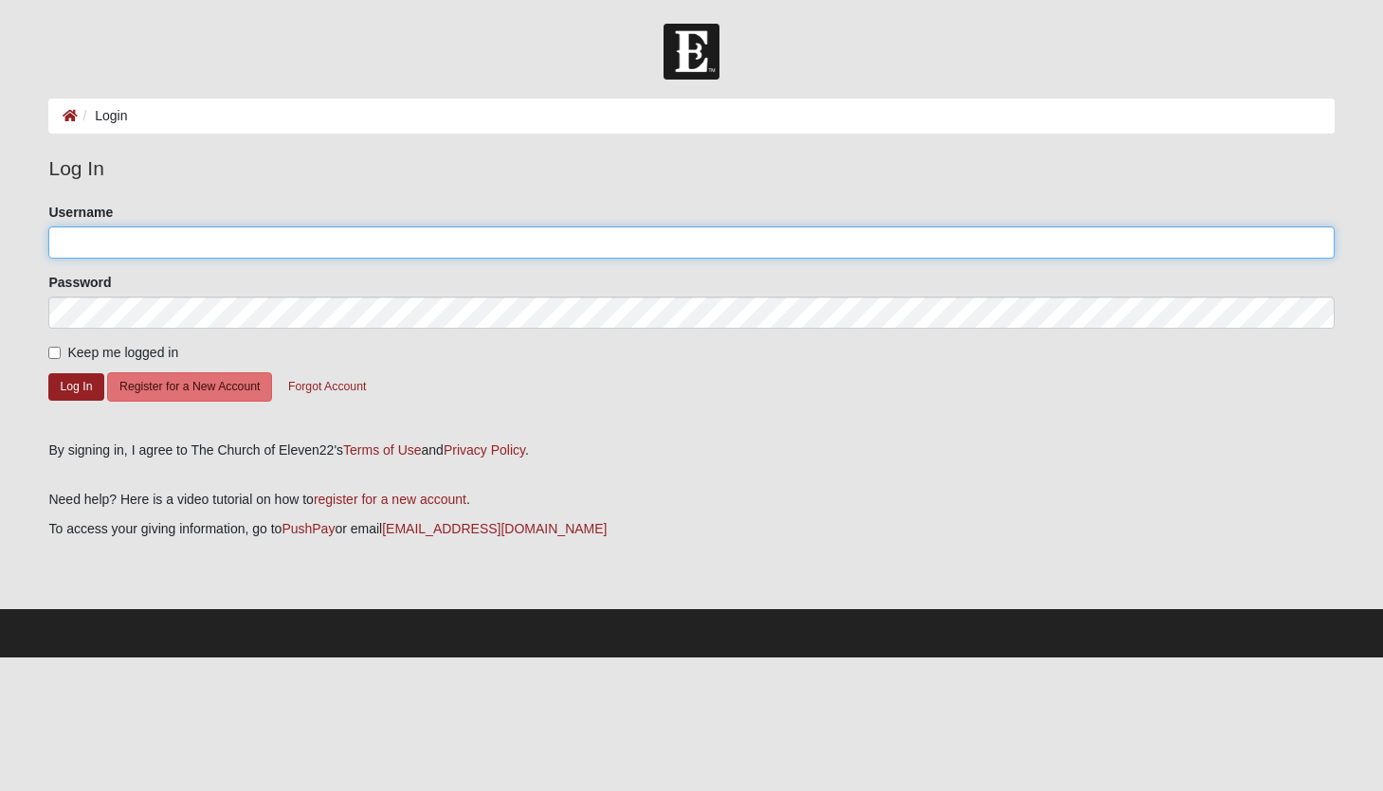
type input "mhoffsta@gmail.com"
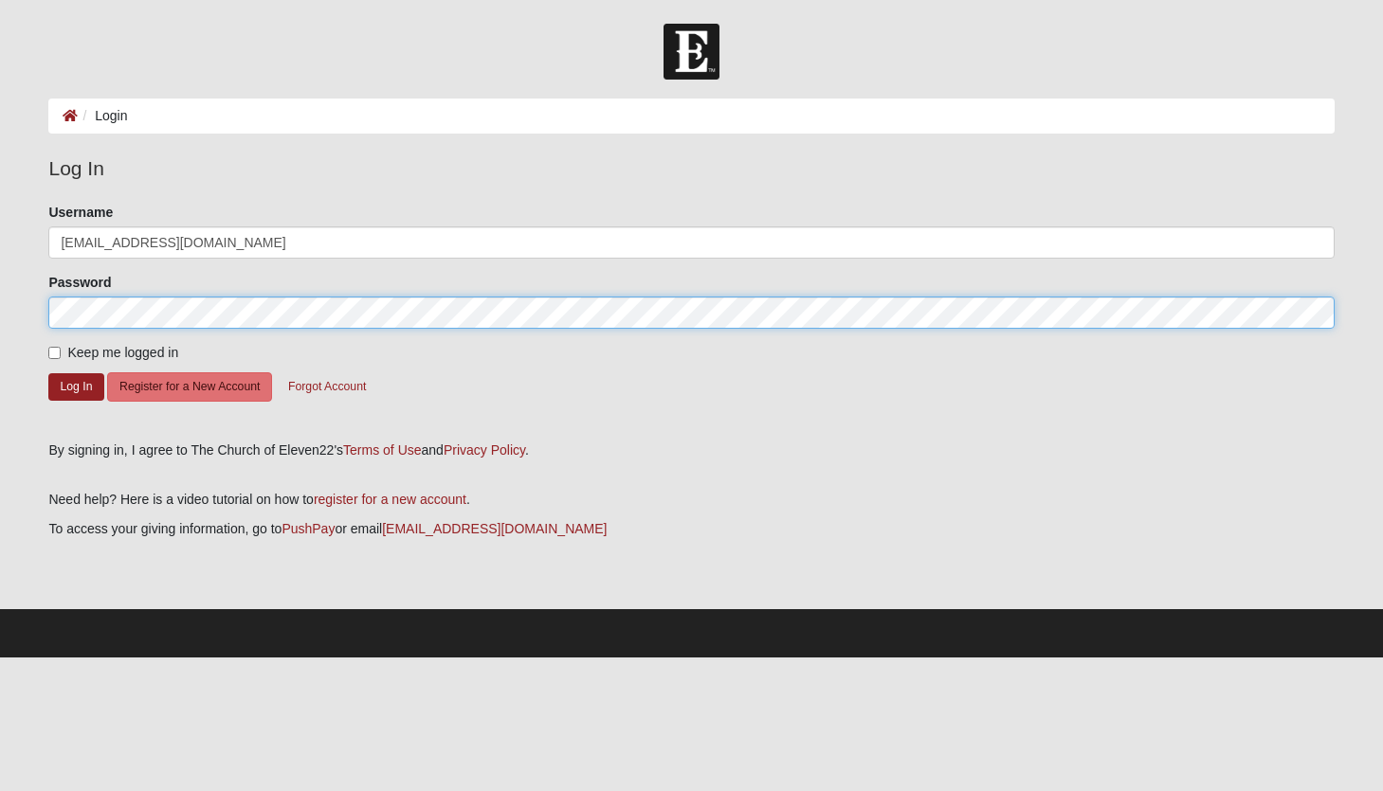
click at [76, 386] on button "Log In" at bounding box center [75, 386] width 55 height 27
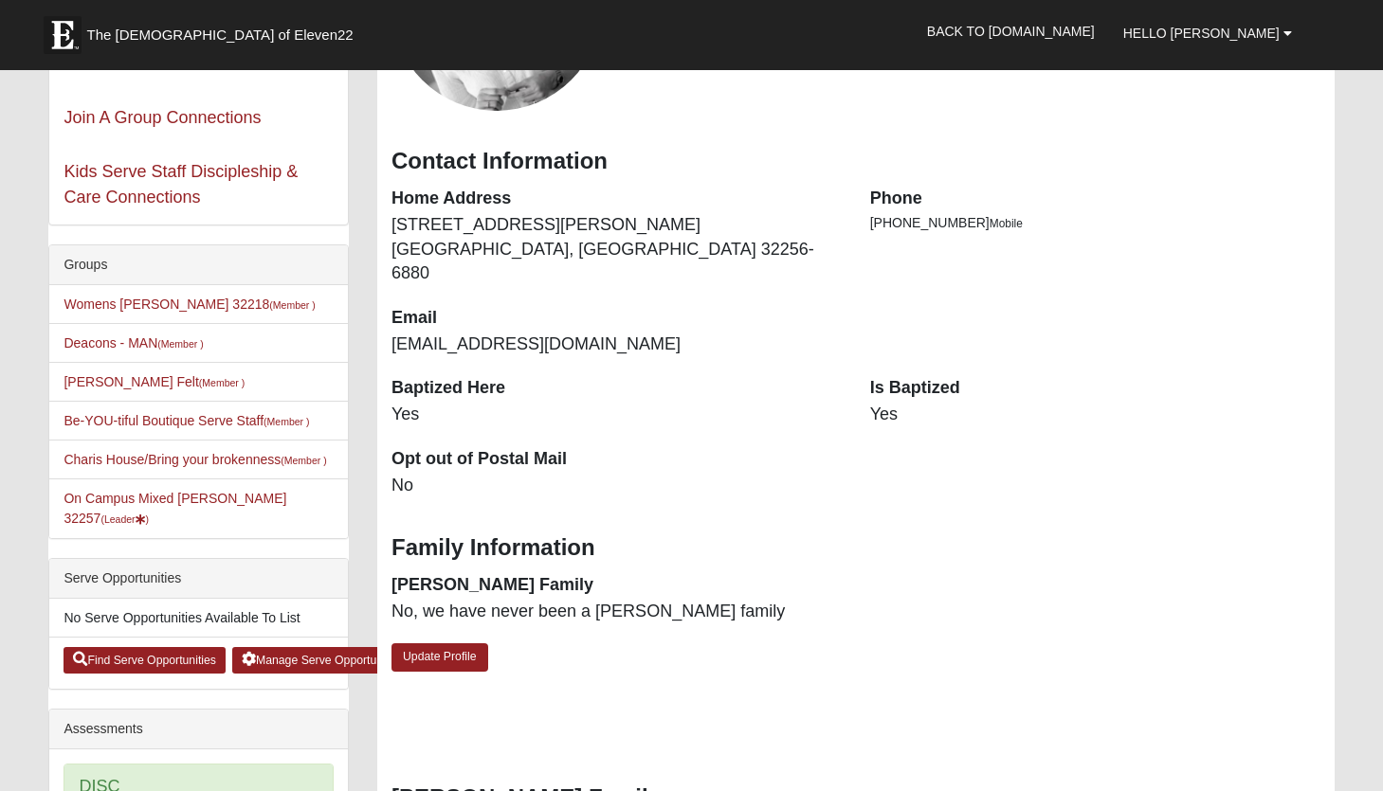
scroll to position [277, 0]
click at [192, 495] on link "On Campus Mixed [PERSON_NAME] 32257 (Leader )" at bounding box center [175, 507] width 223 height 35
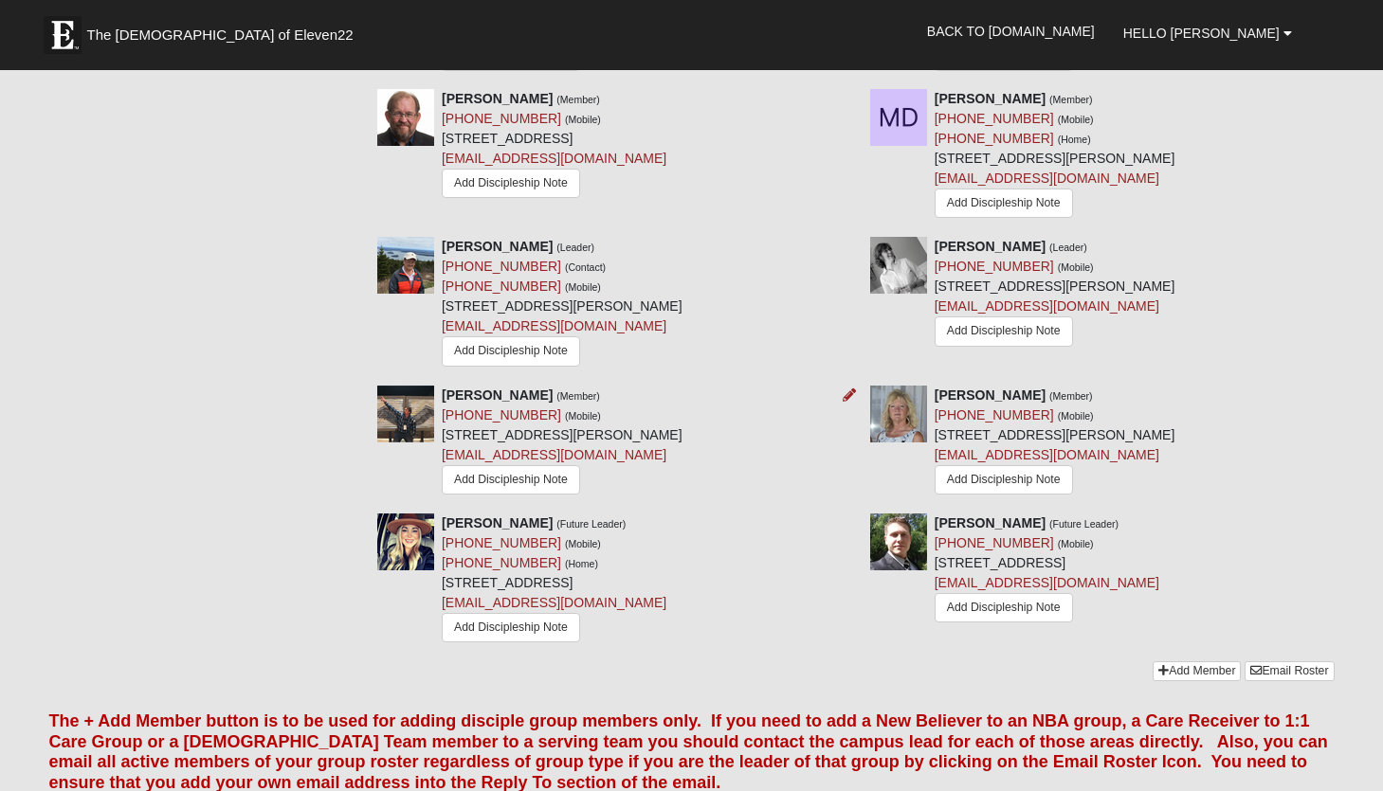
scroll to position [952, 0]
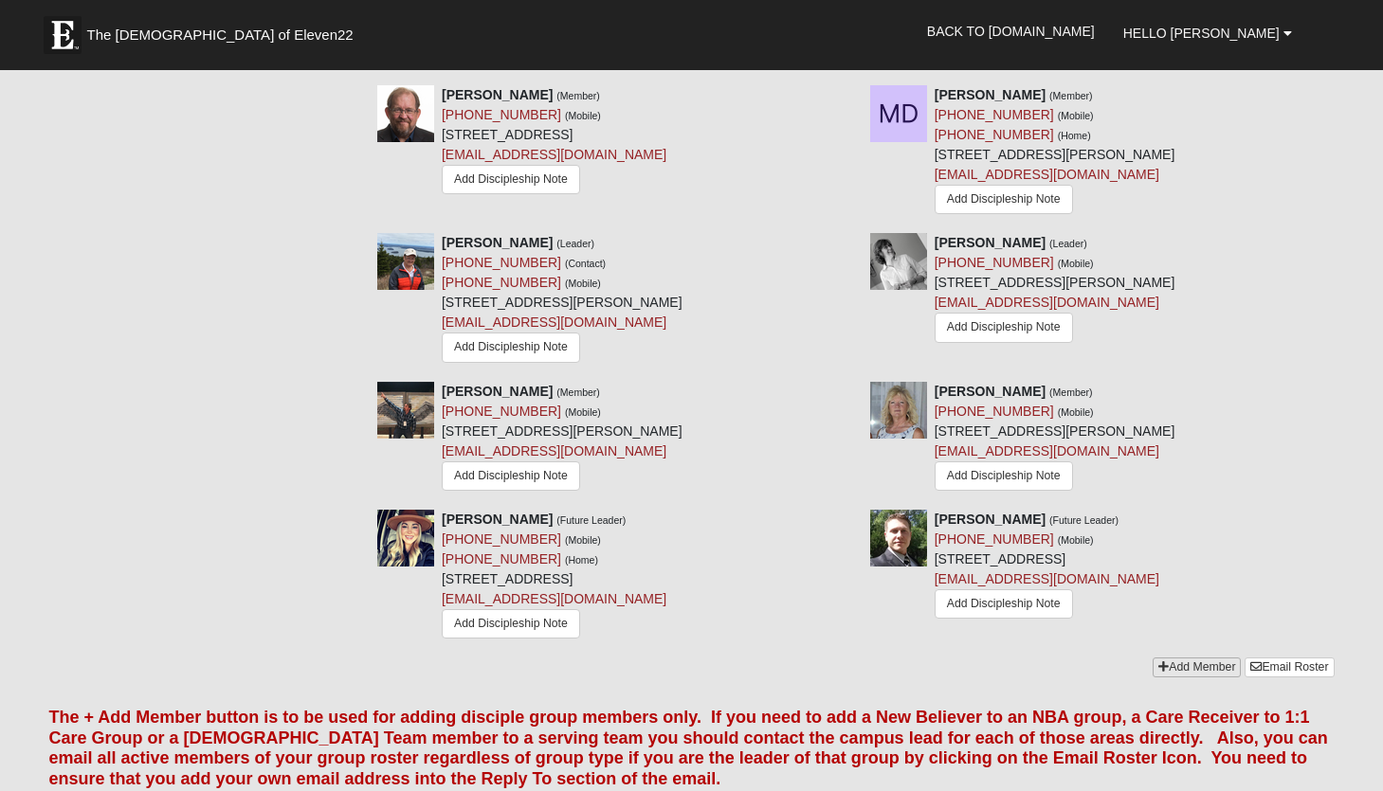
click at [1186, 658] on link "Add Member" at bounding box center [1197, 668] width 88 height 20
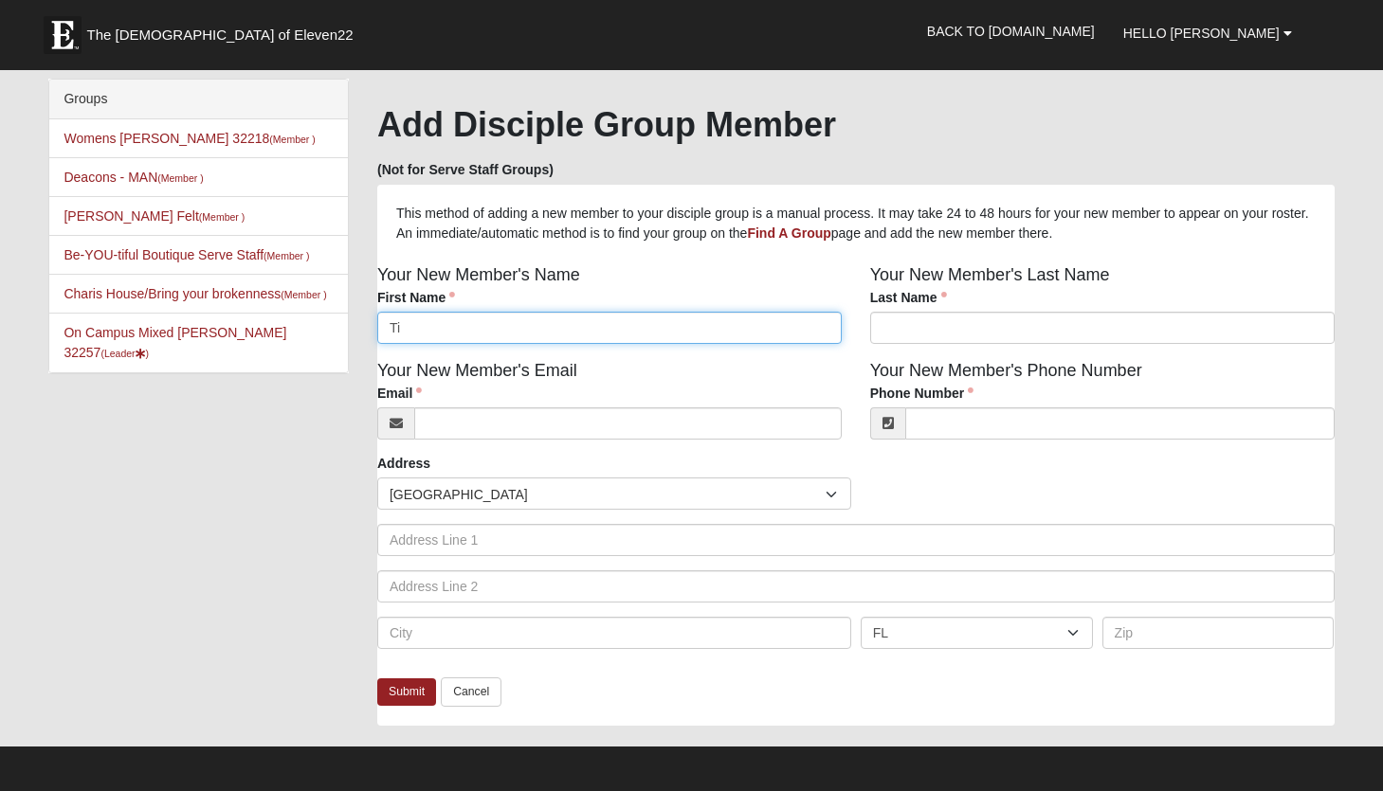
type input "Tim"
type input "Ohnimus"
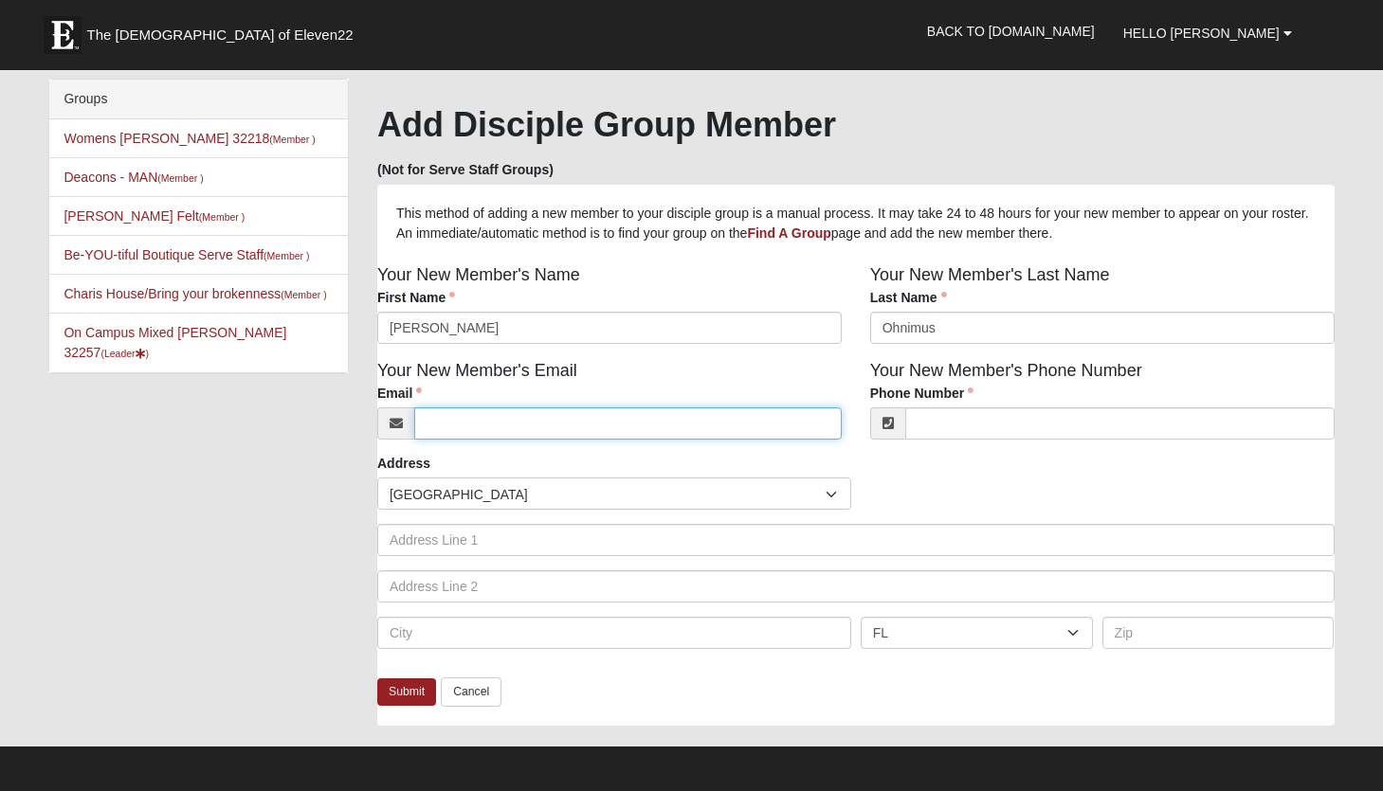
type input "[EMAIL_ADDRESS][DOMAIN_NAME]"
type input "(904) 704-9645"
type input "Tim"
drag, startPoint x: 551, startPoint y: 428, endPoint x: 383, endPoint y: 423, distance: 167.9
click at [452, 426] on input "timo@bellsouth.net" at bounding box center [627, 424] width 427 height 32
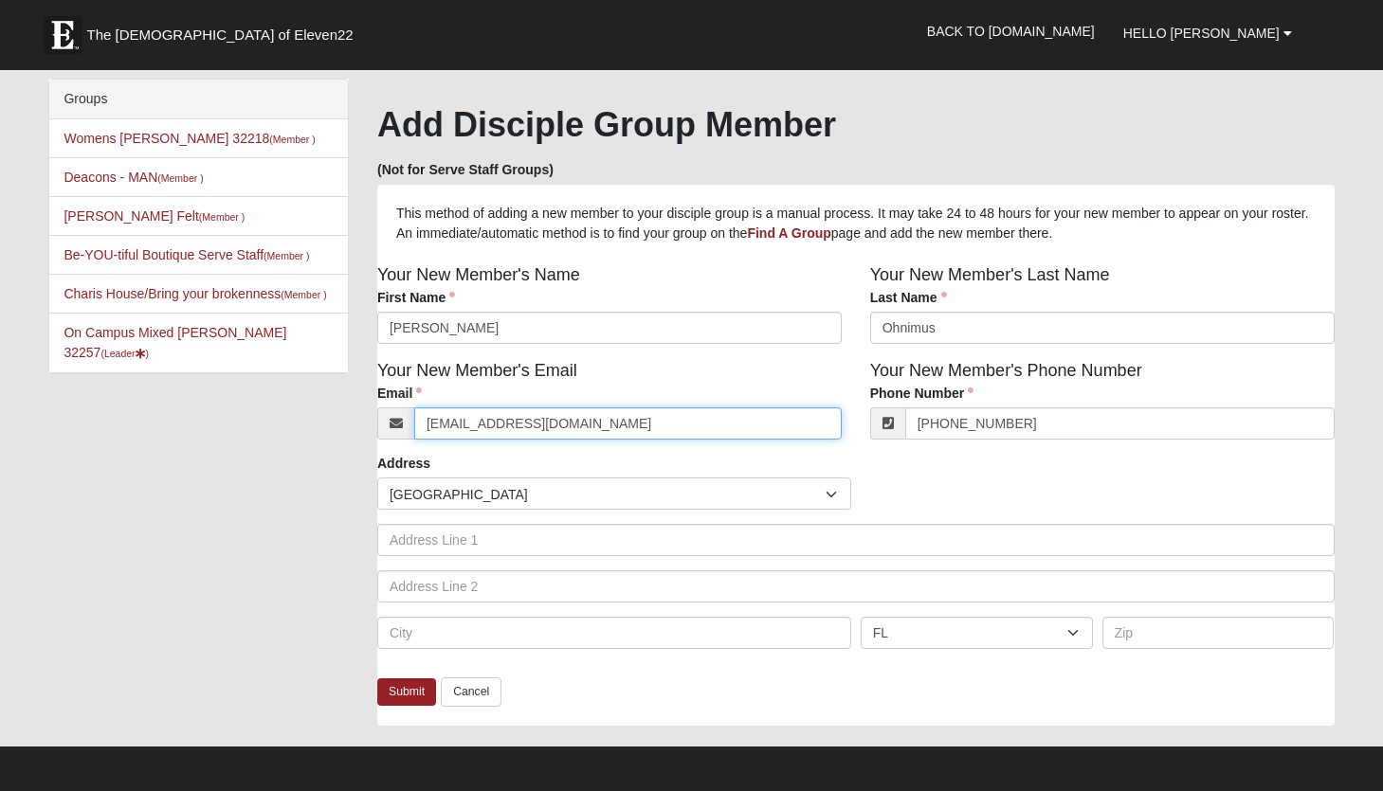
type input "timo7@bellsouth.net"
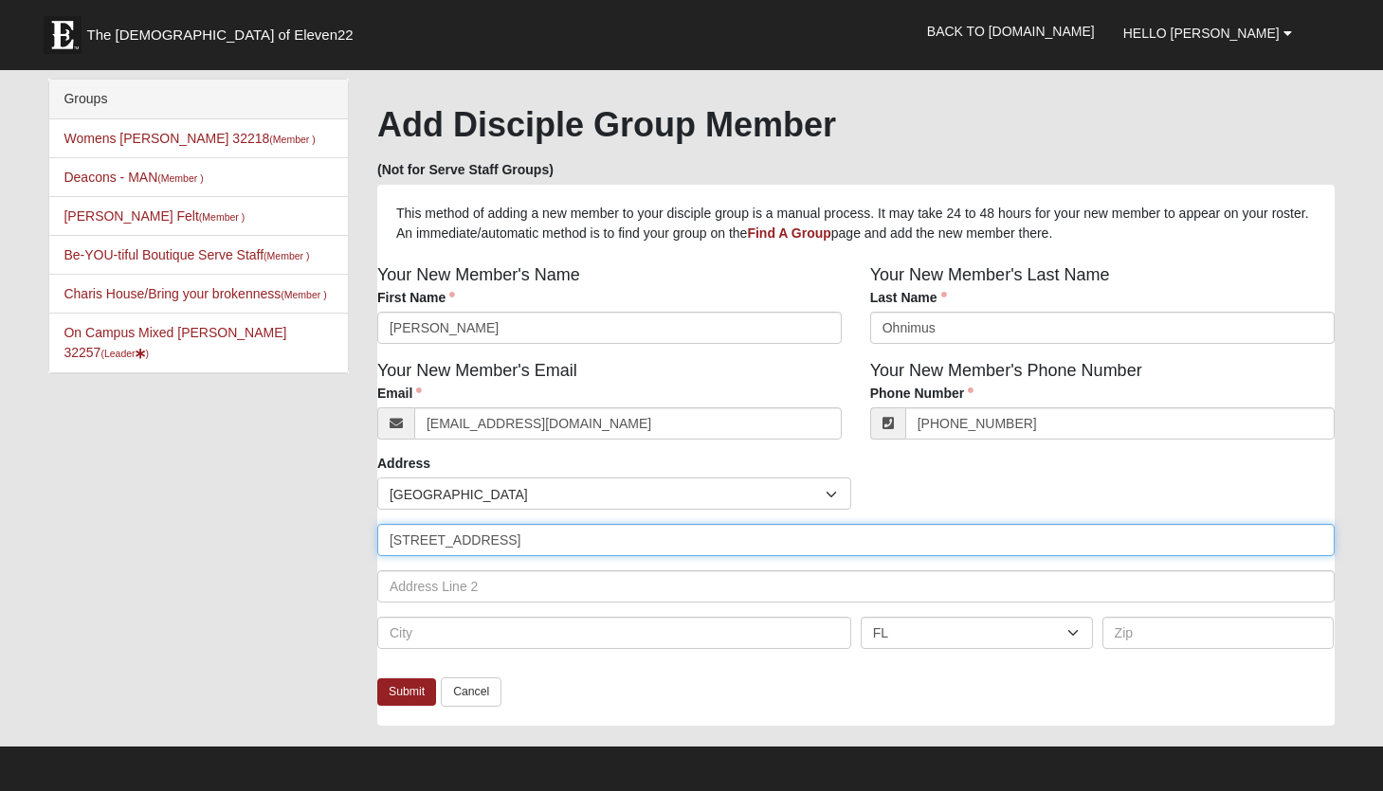
type input "5364 Pergran Ct"
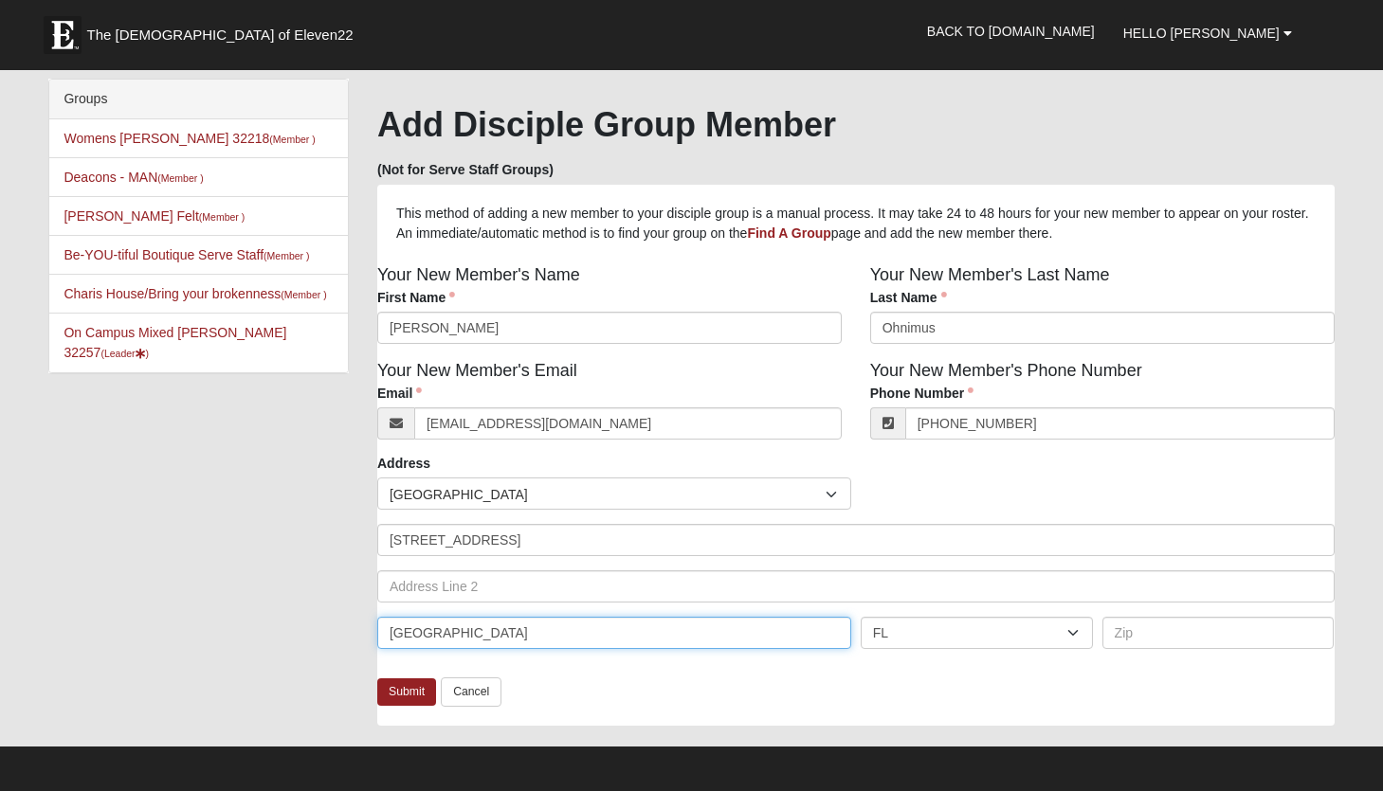
type input "Jacksonville"
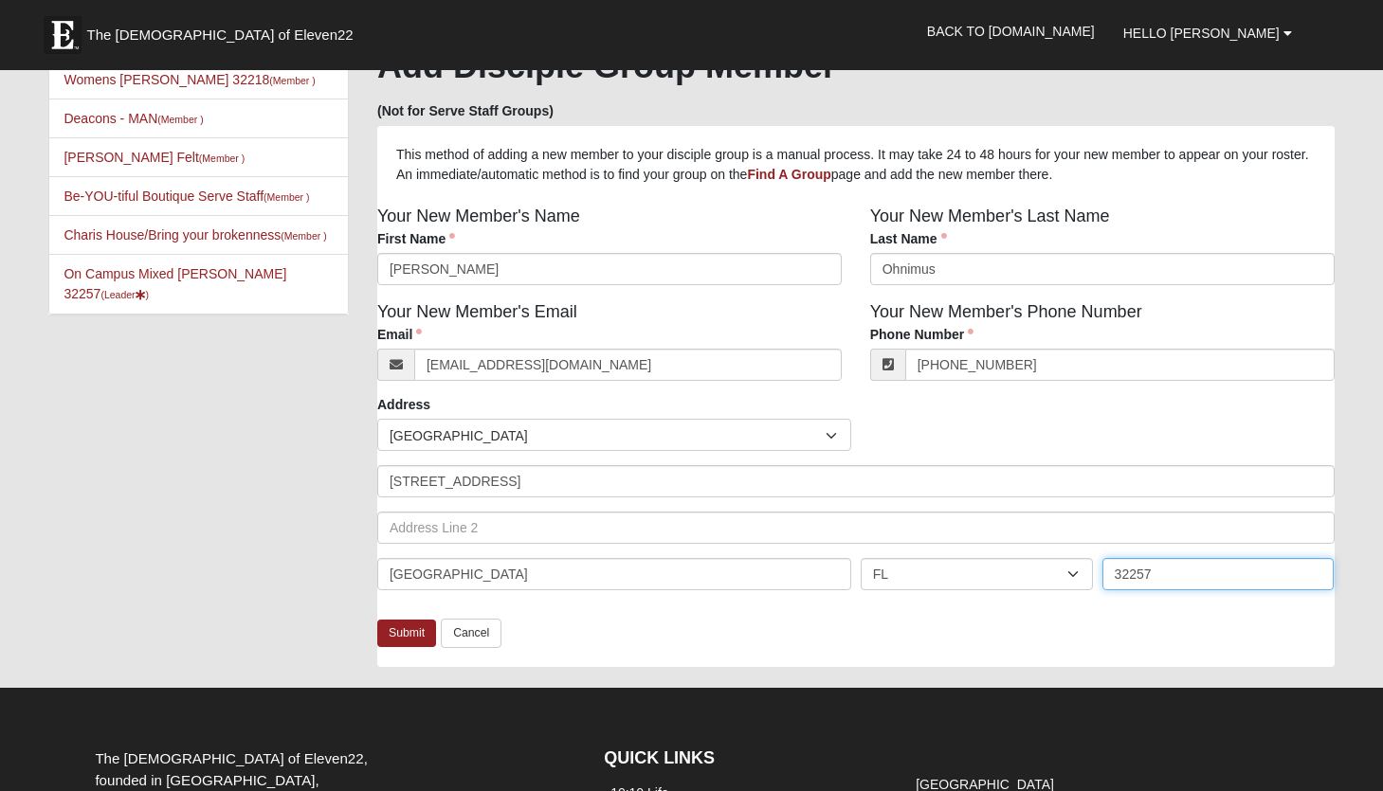
scroll to position [63, 0]
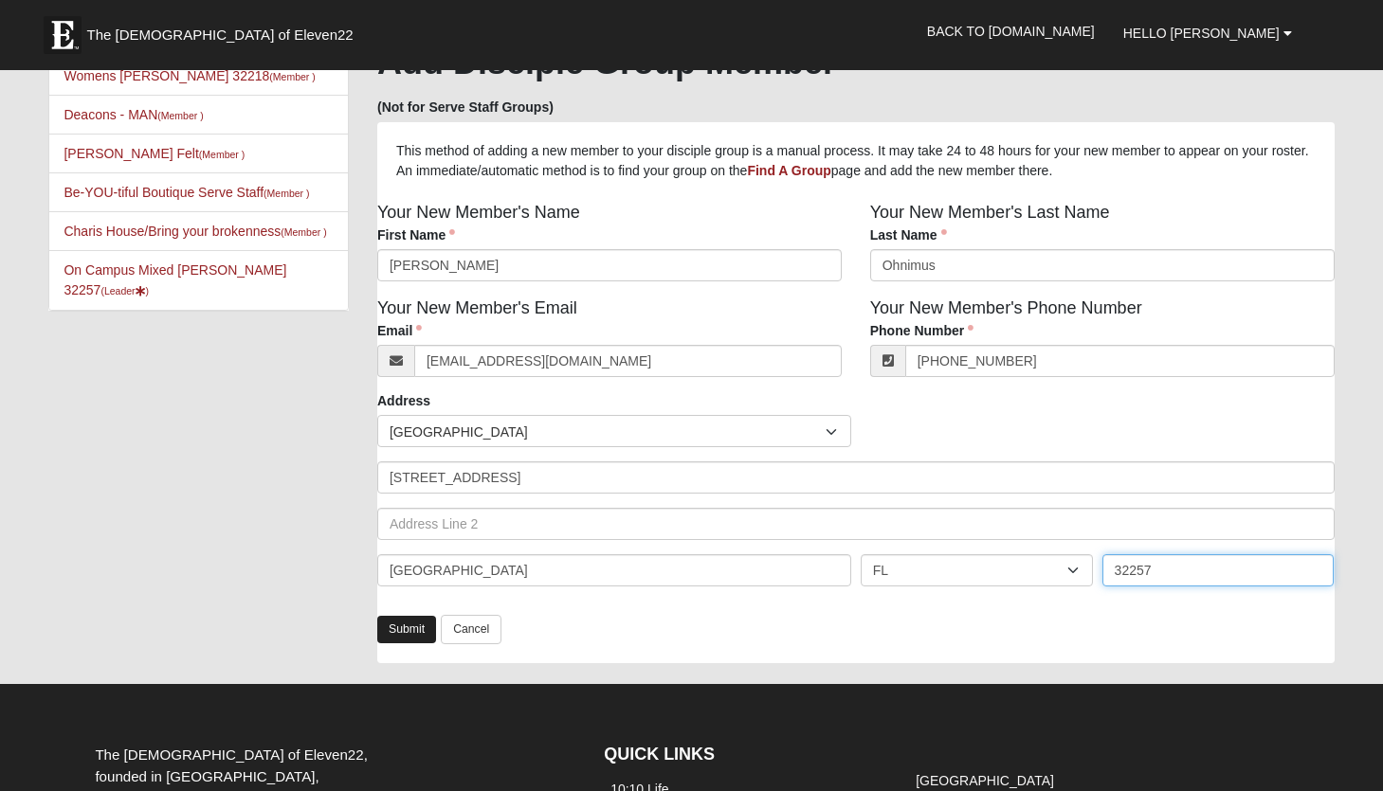
type input "32257"
click at [409, 628] on link "Submit" at bounding box center [406, 629] width 59 height 27
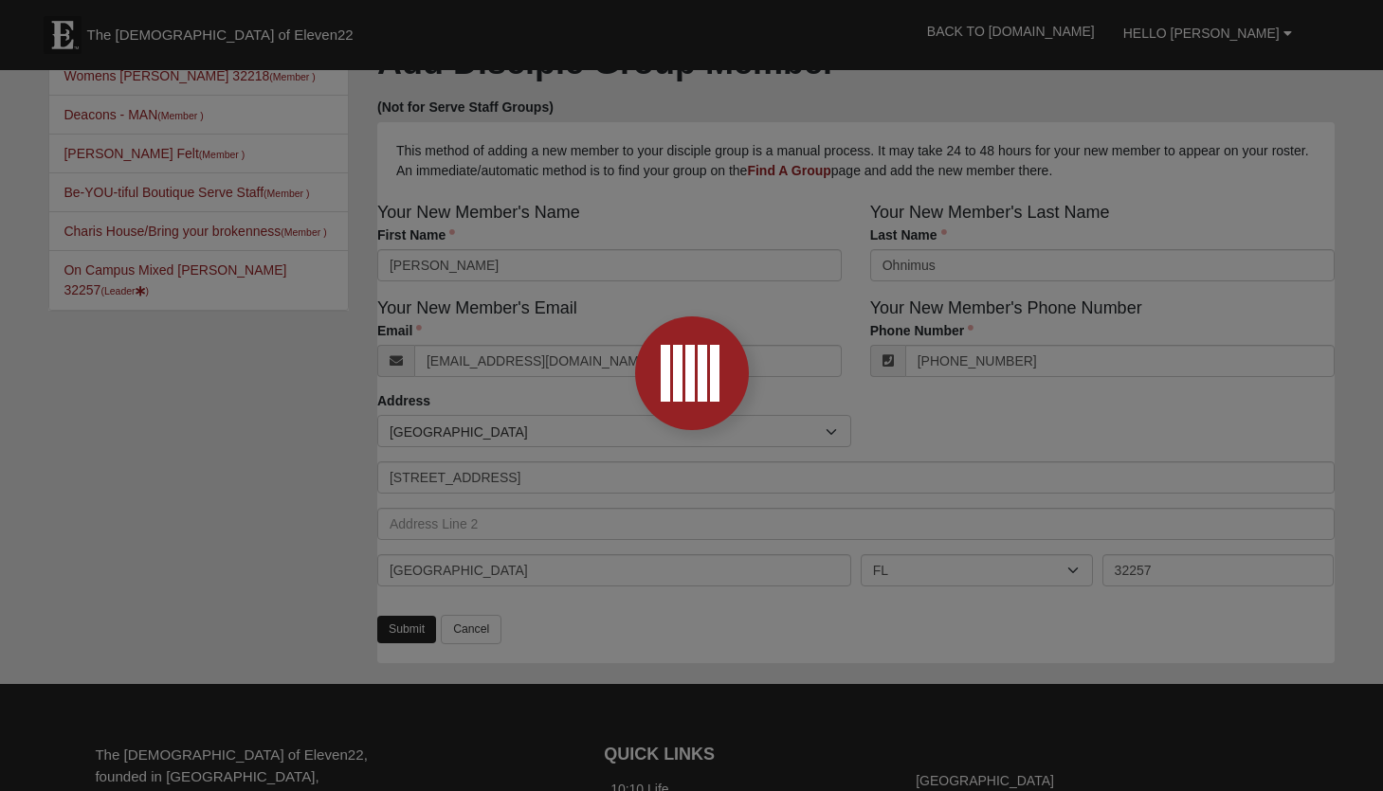
scroll to position [0, 0]
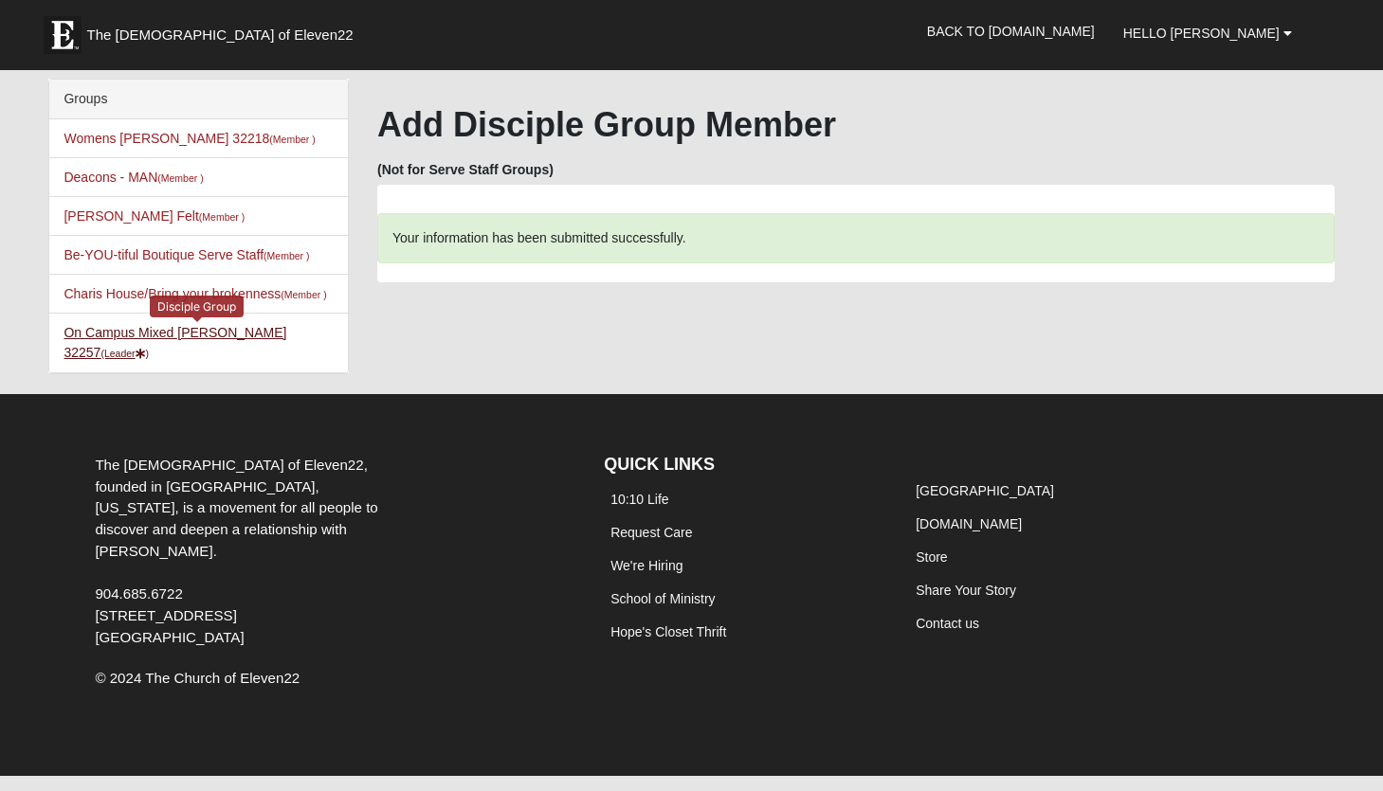
click at [181, 334] on link "On Campus Mixed [PERSON_NAME] 32257 (Leader )" at bounding box center [175, 342] width 223 height 35
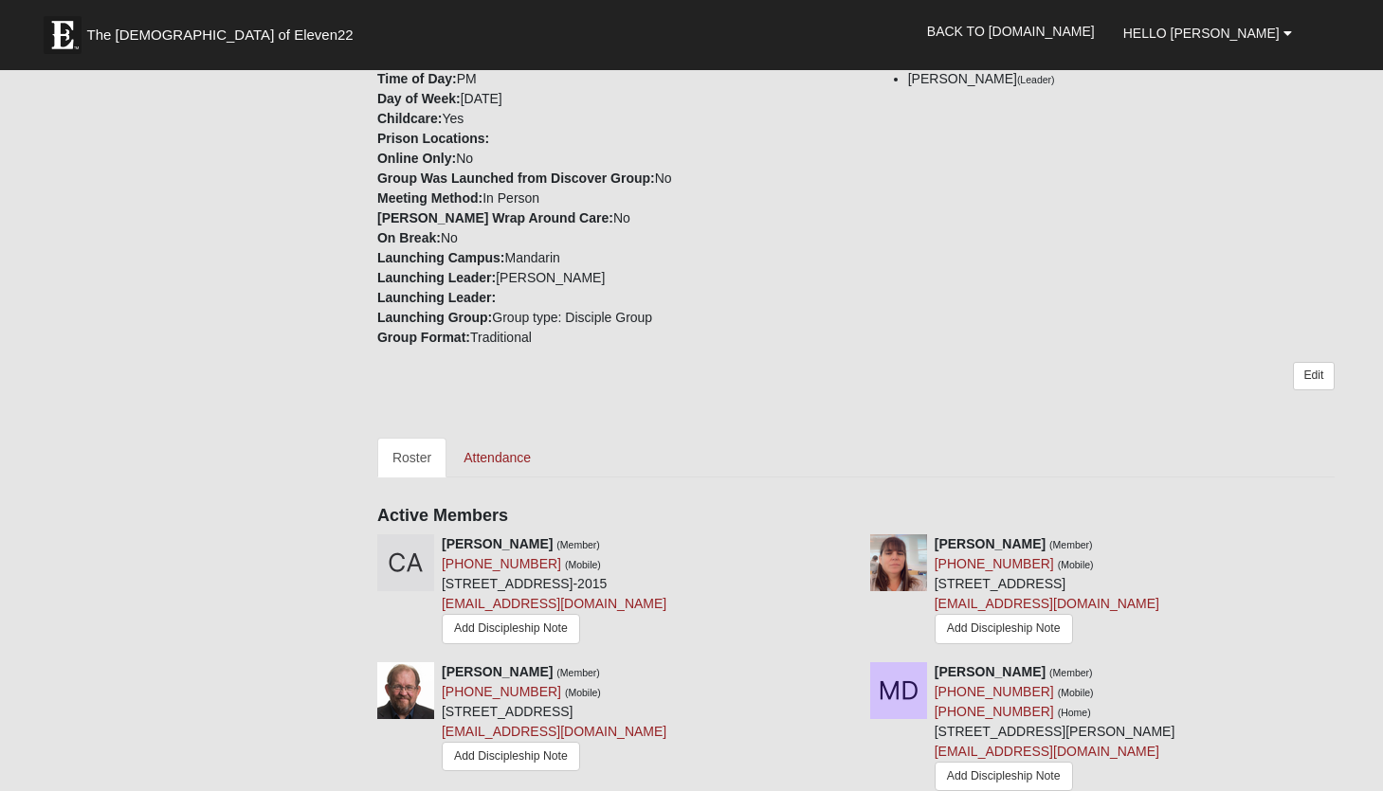
scroll to position [373, 0]
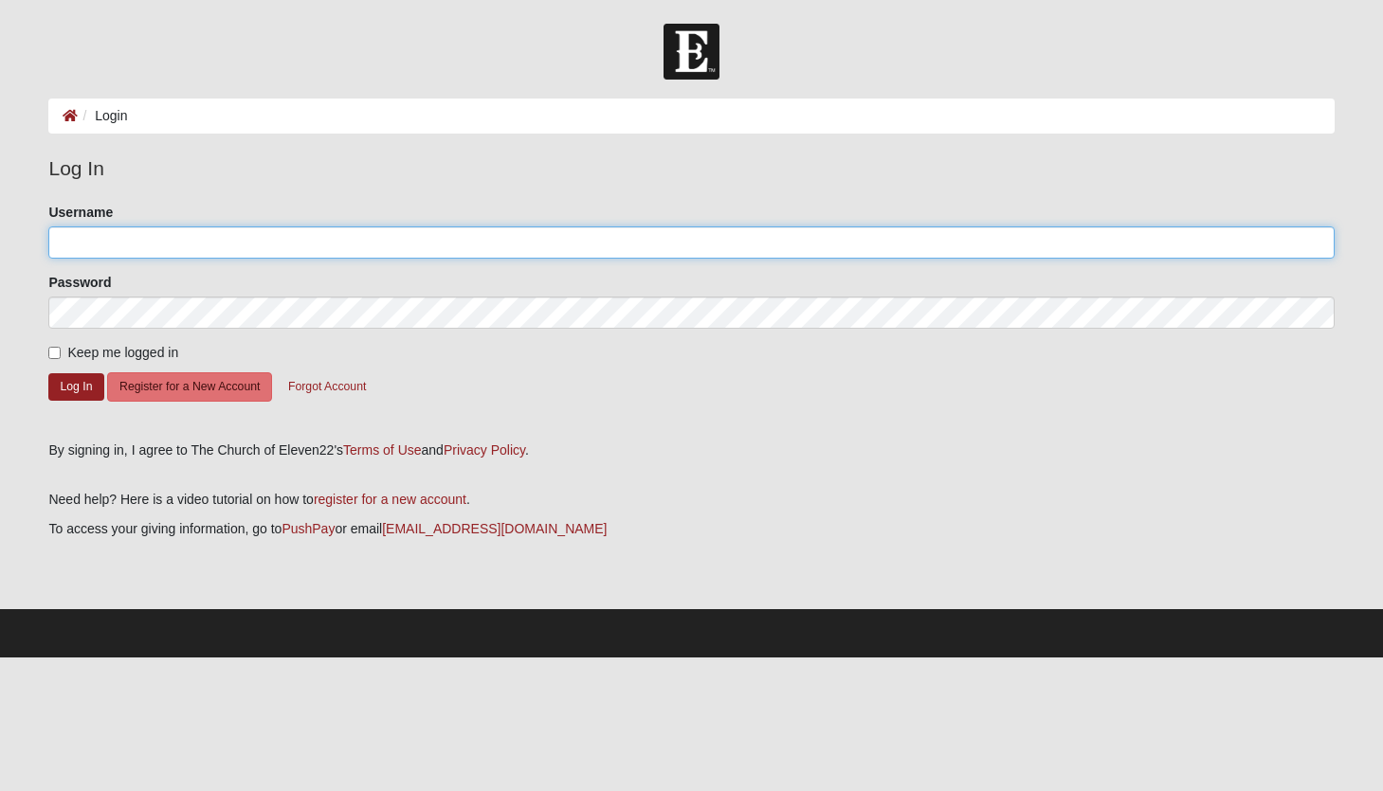
type input "[EMAIL_ADDRESS][DOMAIN_NAME]"
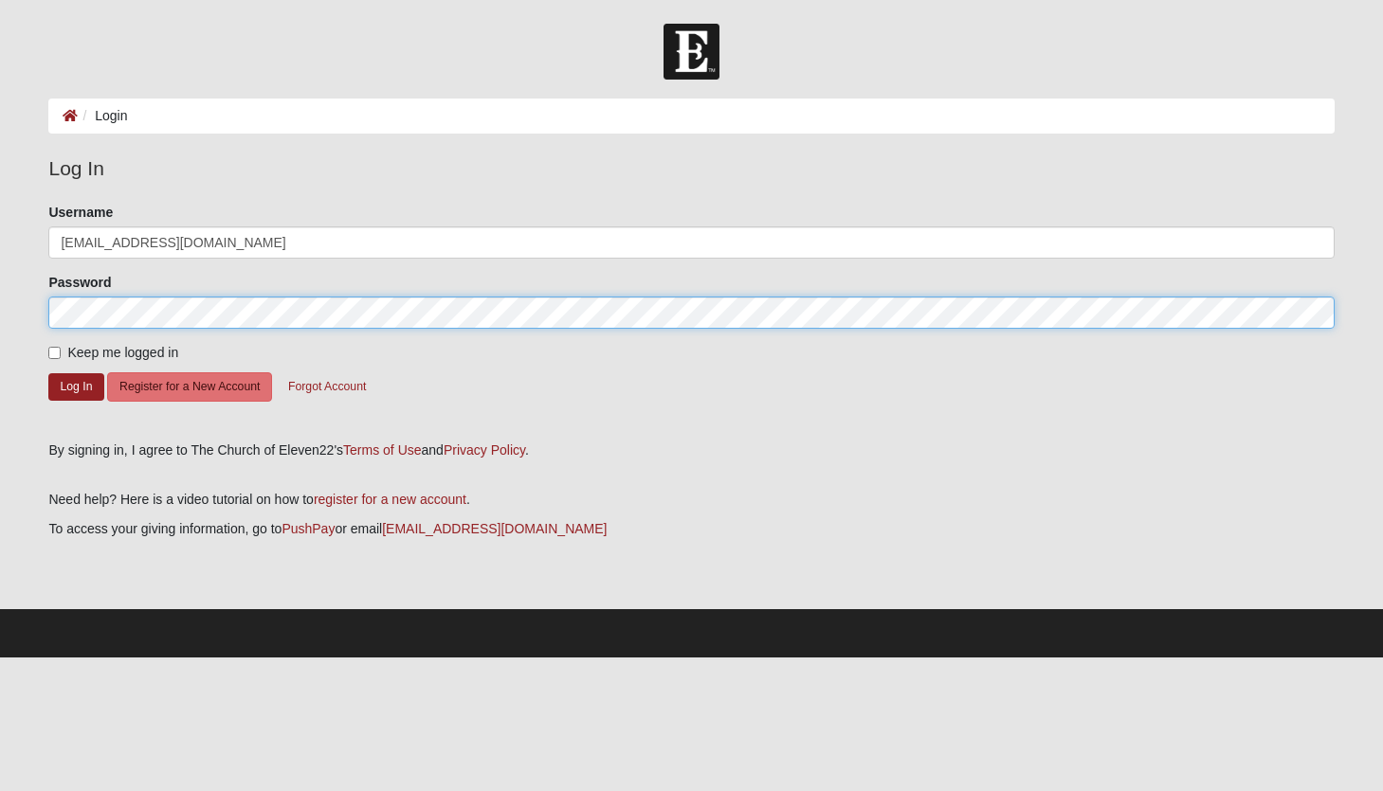
click at [76, 386] on button "Log In" at bounding box center [75, 386] width 55 height 27
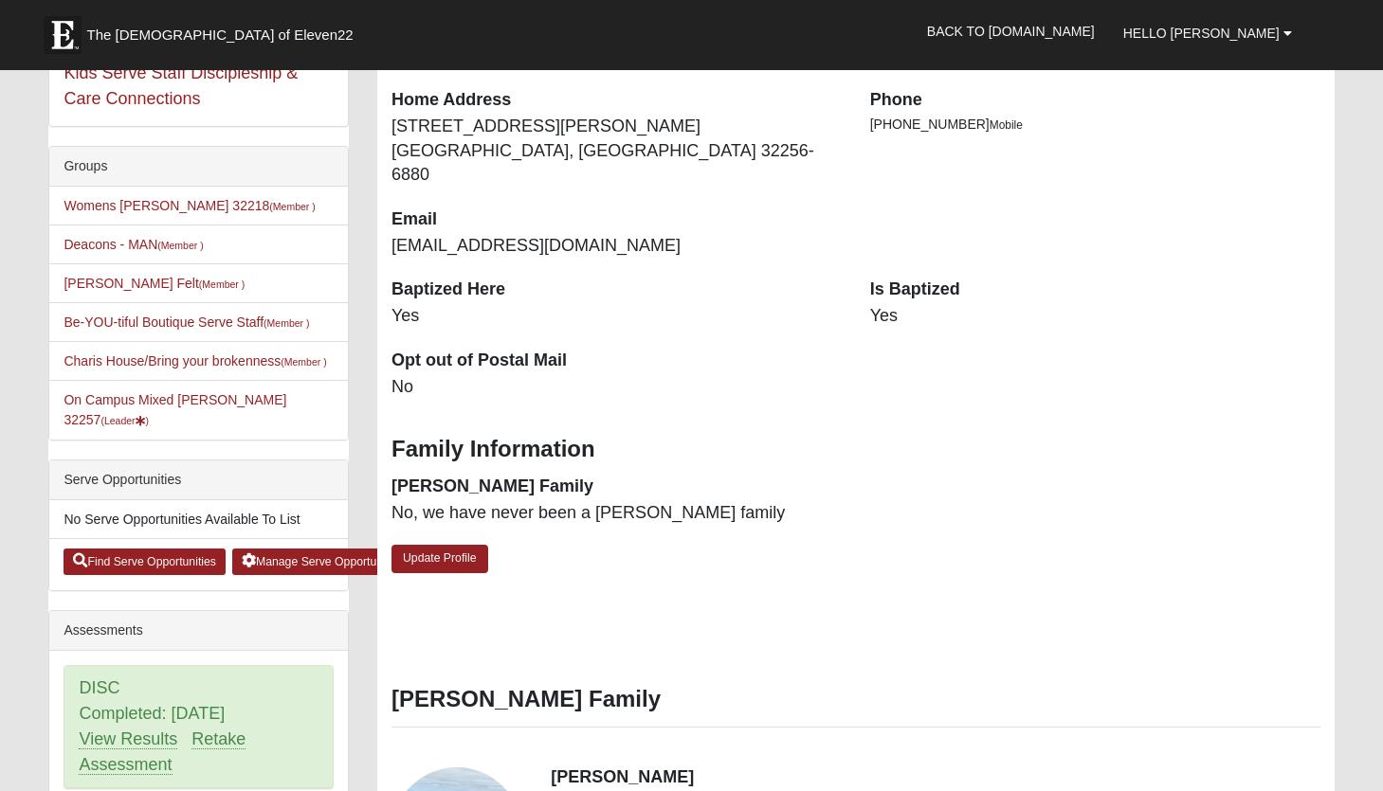
scroll to position [376, 0]
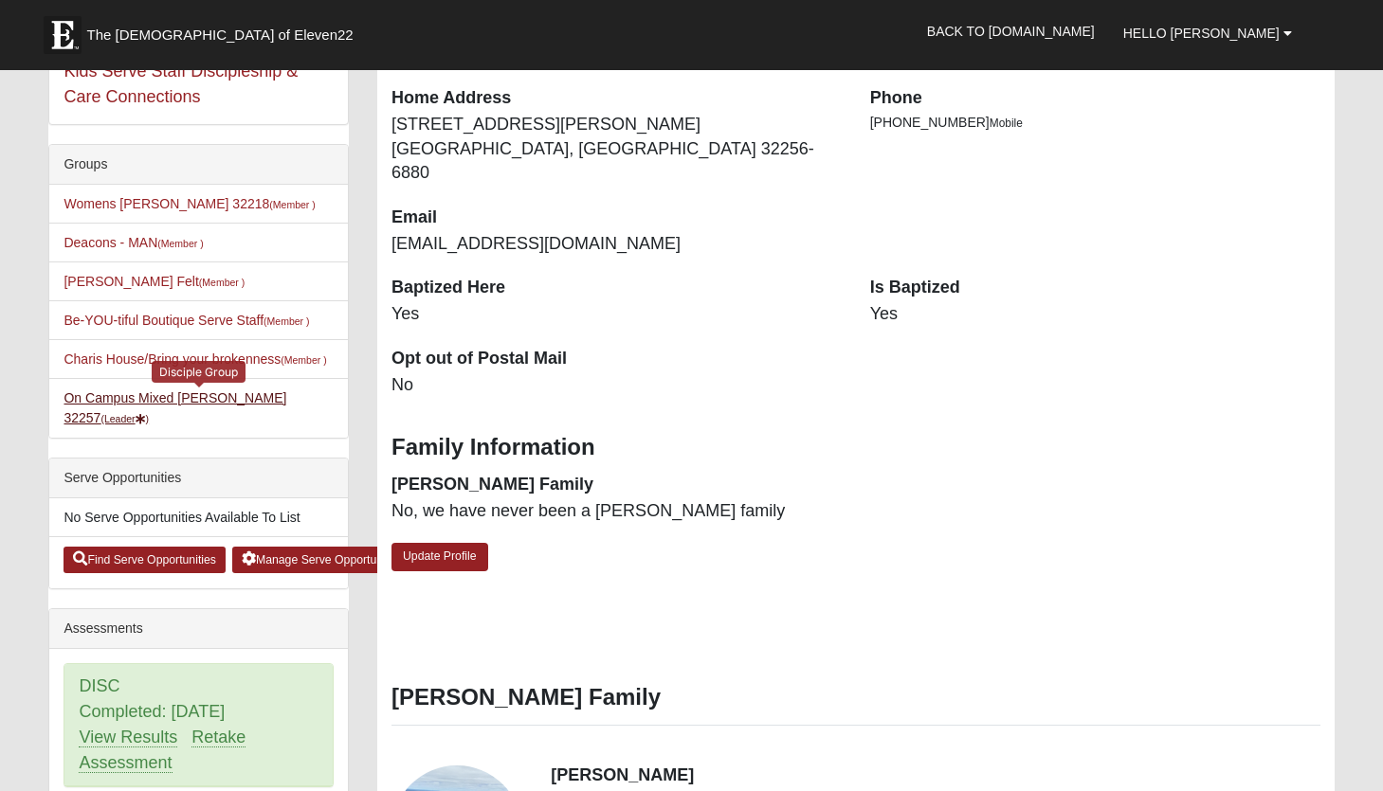
click at [215, 394] on link "On Campus Mixed Hoffstatter 32257 (Leader )" at bounding box center [175, 407] width 223 height 35
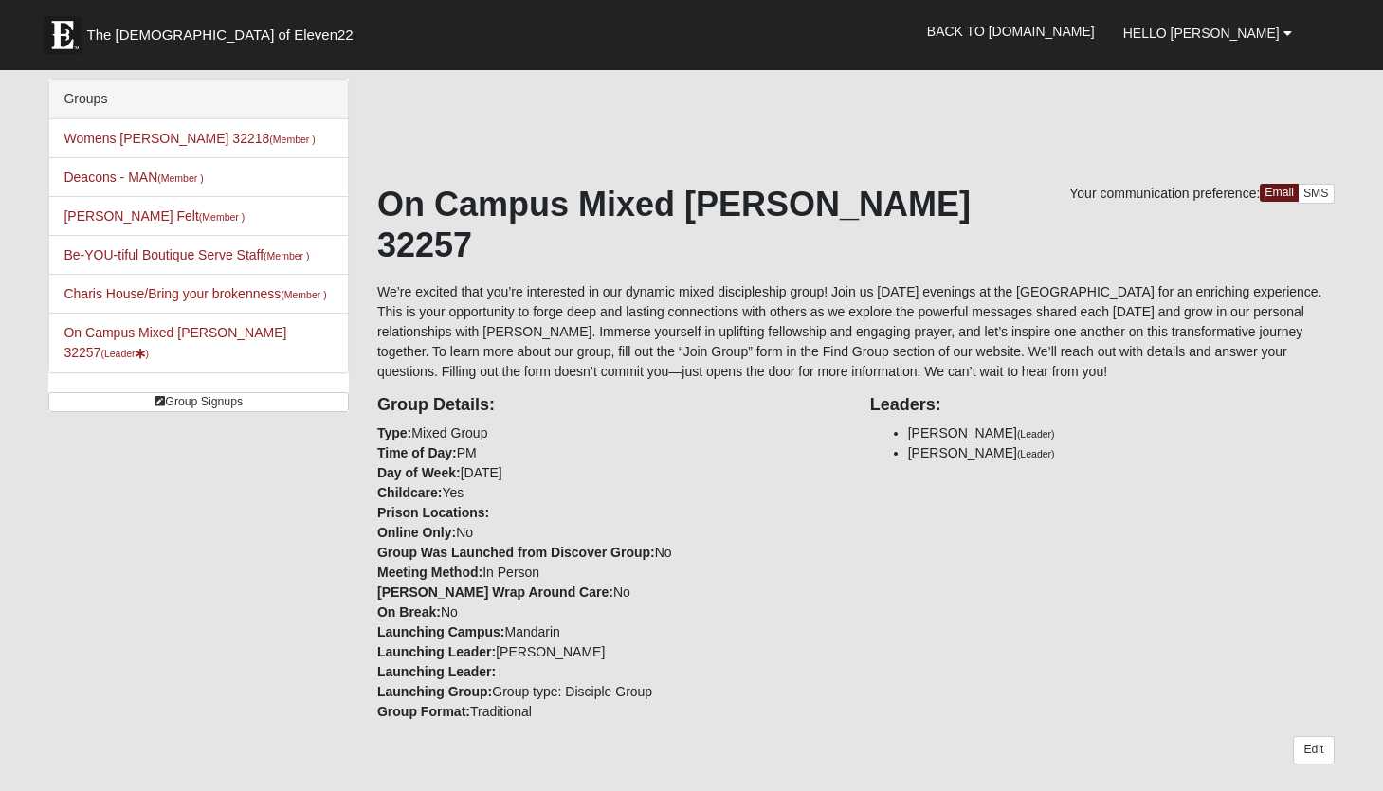
scroll to position [-4, 0]
